Goal: Use online tool/utility: Utilize a website feature to perform a specific function

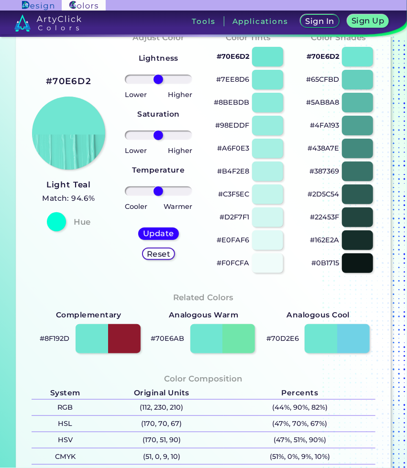
scroll to position [111, 0]
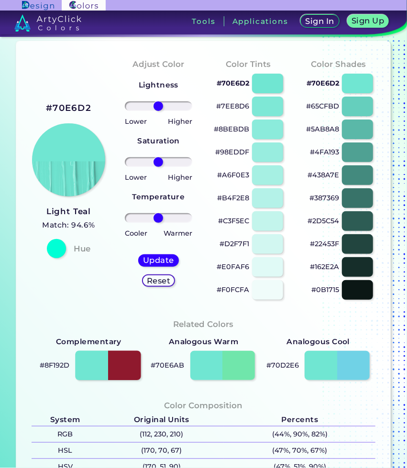
click at [122, 369] on div at bounding box center [108, 366] width 66 height 30
type input "#8f192d"
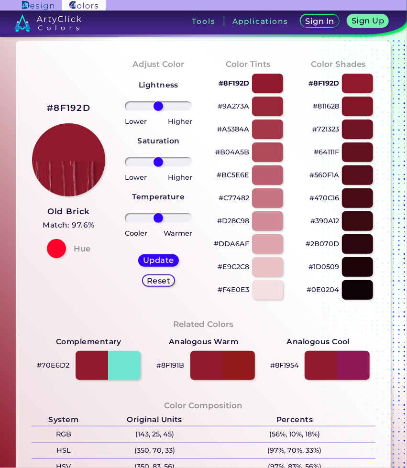
scroll to position [56, 0]
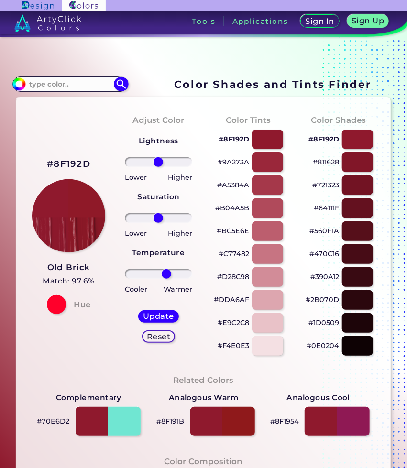
drag, startPoint x: 155, startPoint y: 275, endPoint x: 165, endPoint y: 274, distance: 9.7
type input "27"
click at [165, 274] on input "range" at bounding box center [158, 274] width 67 height 10
drag, startPoint x: 156, startPoint y: 216, endPoint x: 138, endPoint y: 218, distance: 17.8
click at [138, 218] on input "range" at bounding box center [158, 218] width 67 height 10
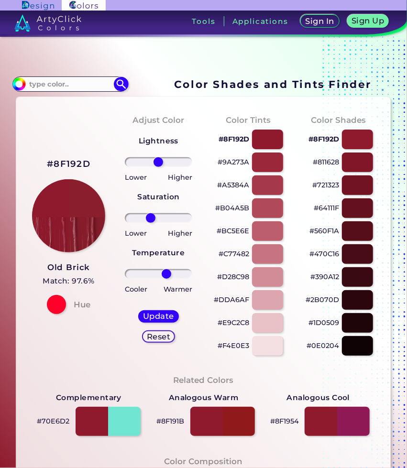
drag, startPoint x: 138, startPoint y: 218, endPoint x: 149, endPoint y: 222, distance: 11.2
type input "-28"
click at [149, 222] on input "range" at bounding box center [158, 218] width 67 height 10
type input "8"
click at [159, 163] on input "range" at bounding box center [158, 162] width 67 height 10
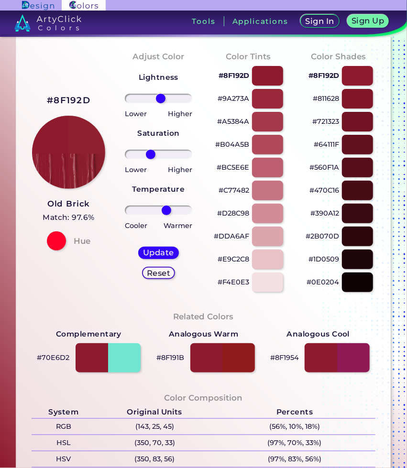
scroll to position [119, 0]
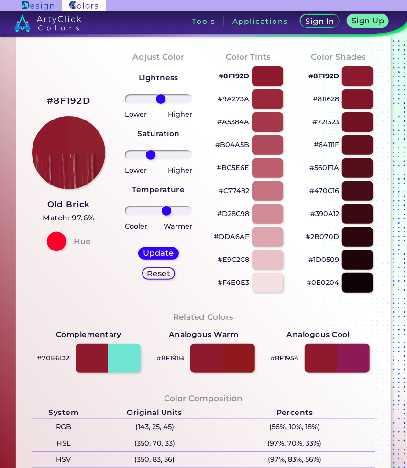
click at [54, 237] on div at bounding box center [55, 241] width 19 height 19
click at [67, 241] on div "Hue" at bounding box center [69, 241] width 52 height 19
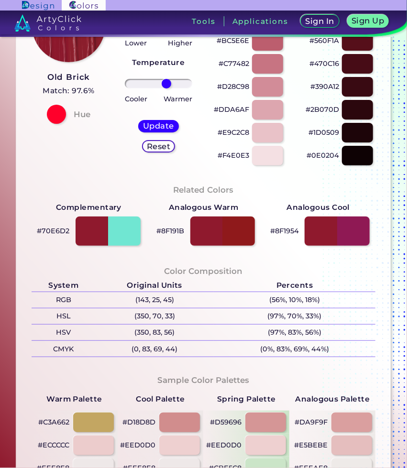
scroll to position [245, 0]
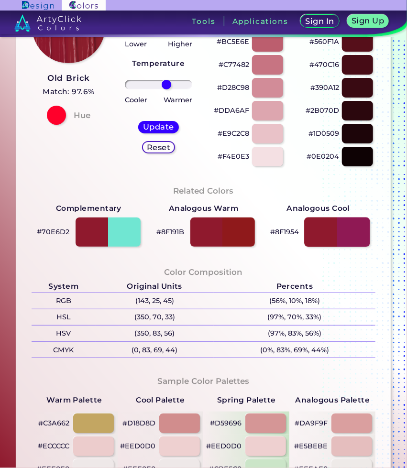
click at [344, 232] on div at bounding box center [338, 233] width 66 height 30
type input "#8f1954"
type input "0"
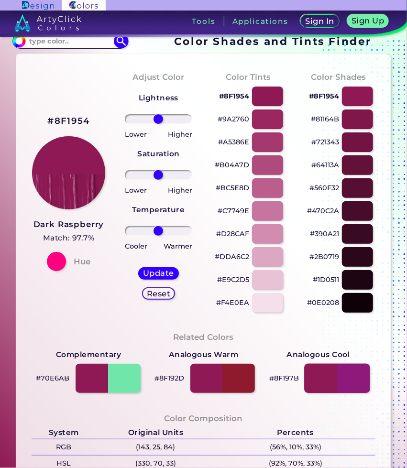
scroll to position [98, 0]
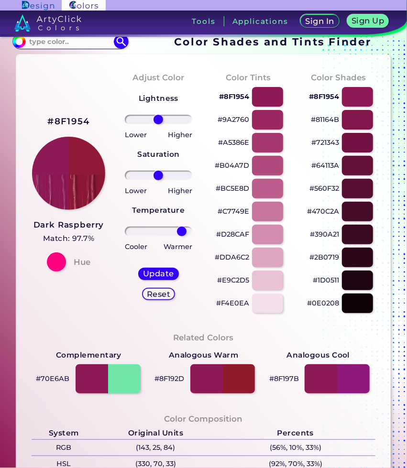
drag, startPoint x: 158, startPoint y: 230, endPoint x: 180, endPoint y: 234, distance: 22.3
type input "81"
click at [180, 234] on input "range" at bounding box center [158, 232] width 67 height 10
drag, startPoint x: 158, startPoint y: 178, endPoint x: 159, endPoint y: 183, distance: 5.8
type input "7"
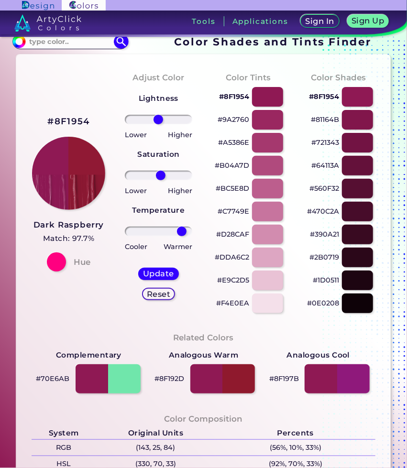
click at [159, 180] on input "range" at bounding box center [158, 176] width 67 height 10
drag, startPoint x: 155, startPoint y: 115, endPoint x: 167, endPoint y: 119, distance: 11.7
type input "35"
click at [167, 119] on input "range" at bounding box center [158, 120] width 67 height 10
drag, startPoint x: 178, startPoint y: 236, endPoint x: 167, endPoint y: 236, distance: 12.0
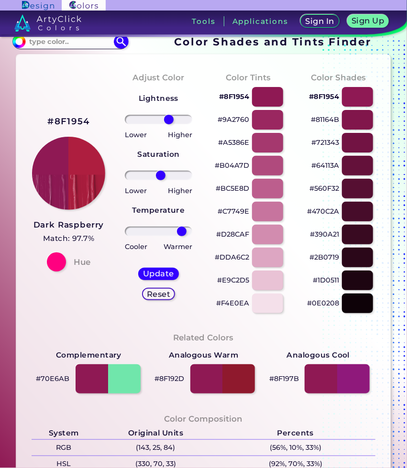
click at [167, 236] on div at bounding box center [159, 231] width 75 height 11
click at [170, 230] on input "range" at bounding box center [158, 232] width 67 height 10
drag, startPoint x: 171, startPoint y: 230, endPoint x: 176, endPoint y: 227, distance: 5.6
click at [176, 227] on input "range" at bounding box center [158, 232] width 67 height 10
drag, startPoint x: 176, startPoint y: 227, endPoint x: 208, endPoint y: 230, distance: 32.2
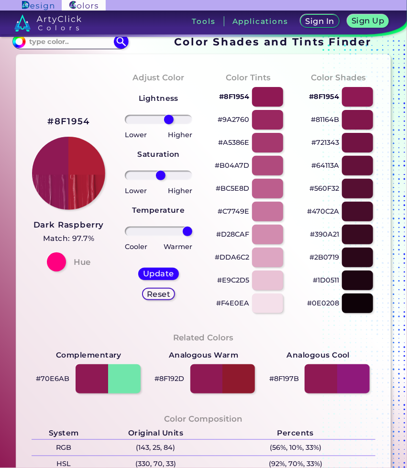
type input "100"
click at [192, 230] on input "range" at bounding box center [158, 232] width 67 height 10
drag, startPoint x: 154, startPoint y: 178, endPoint x: 150, endPoint y: 183, distance: 6.1
type input "-23"
click at [150, 180] on input "range" at bounding box center [158, 176] width 67 height 10
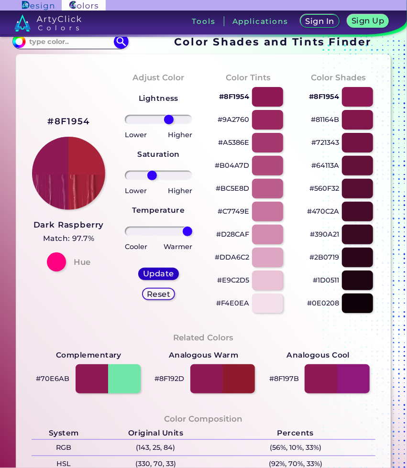
click at [161, 274] on h5 "Update" at bounding box center [158, 273] width 28 height 7
type input "#a9243a"
type input "0"
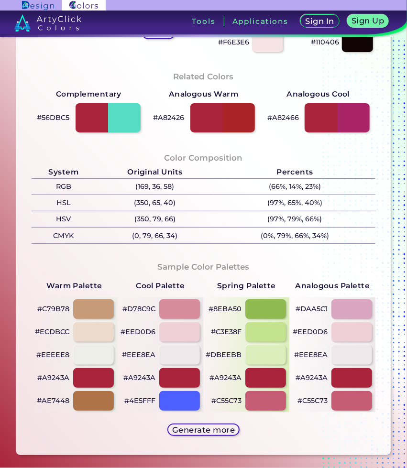
scroll to position [509, 0]
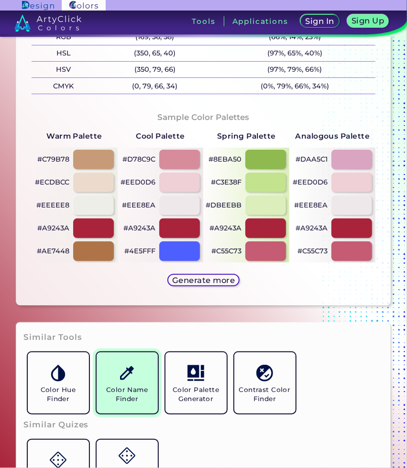
click at [117, 389] on h5 "Color Name Finder" at bounding box center [127, 395] width 54 height 18
